Goal: Go to known website: Access a specific website the user already knows

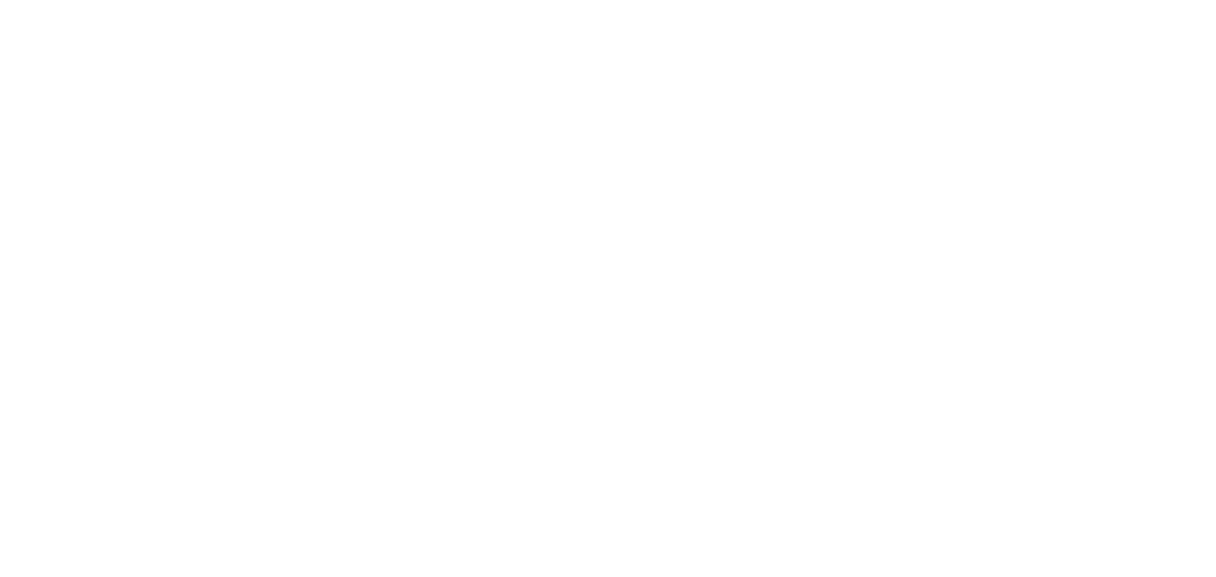
click at [611, 354] on main at bounding box center [608, 288] width 1216 height 577
